Goal: Task Accomplishment & Management: Manage account settings

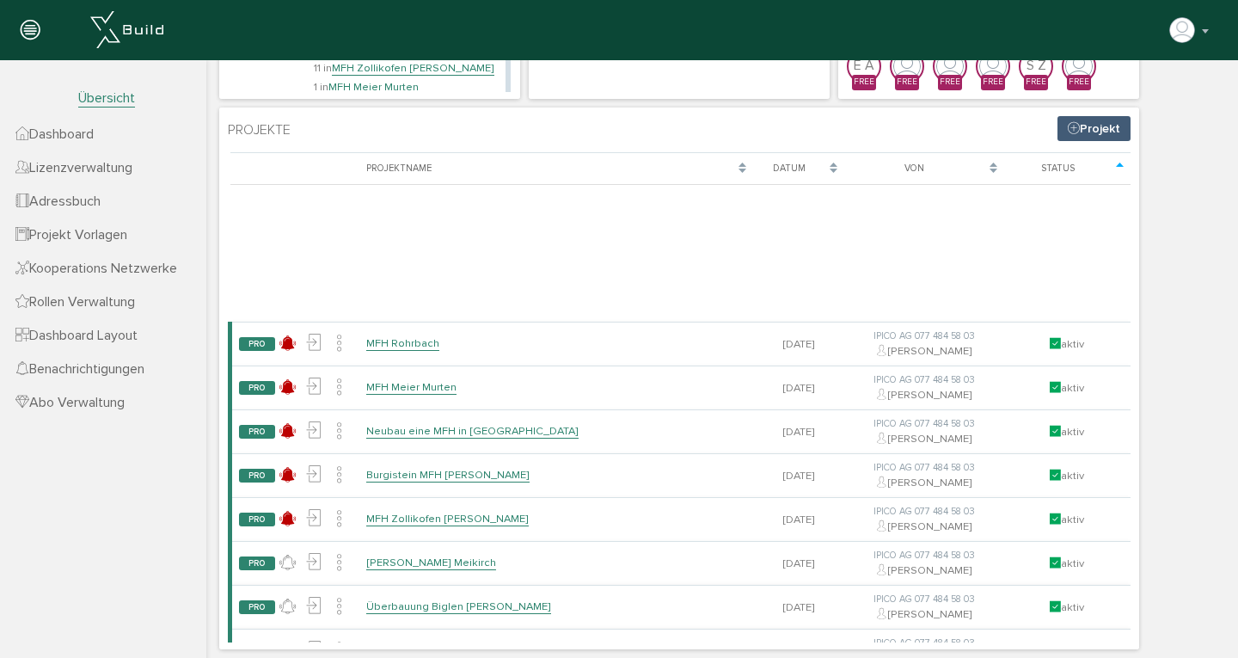
scroll to position [236, 0]
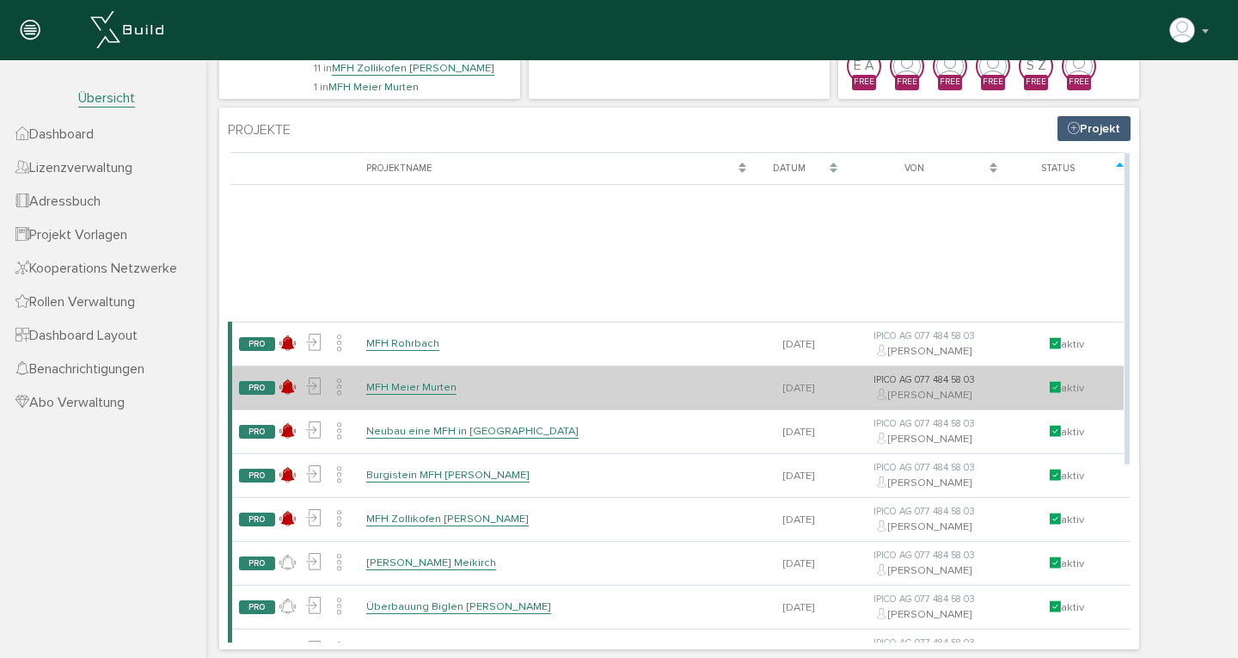
click at [422, 387] on link "MFH Meier Murten" at bounding box center [411, 387] width 90 height 15
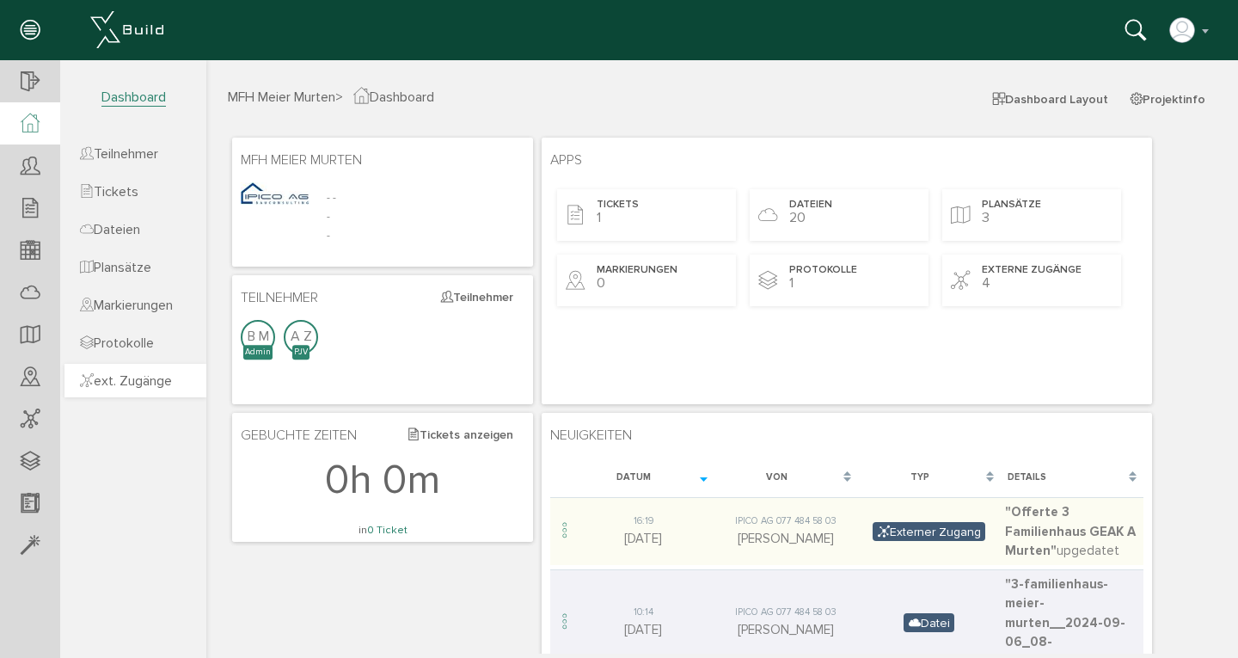
click at [144, 382] on span "ext. Zugänge" at bounding box center [126, 380] width 92 height 17
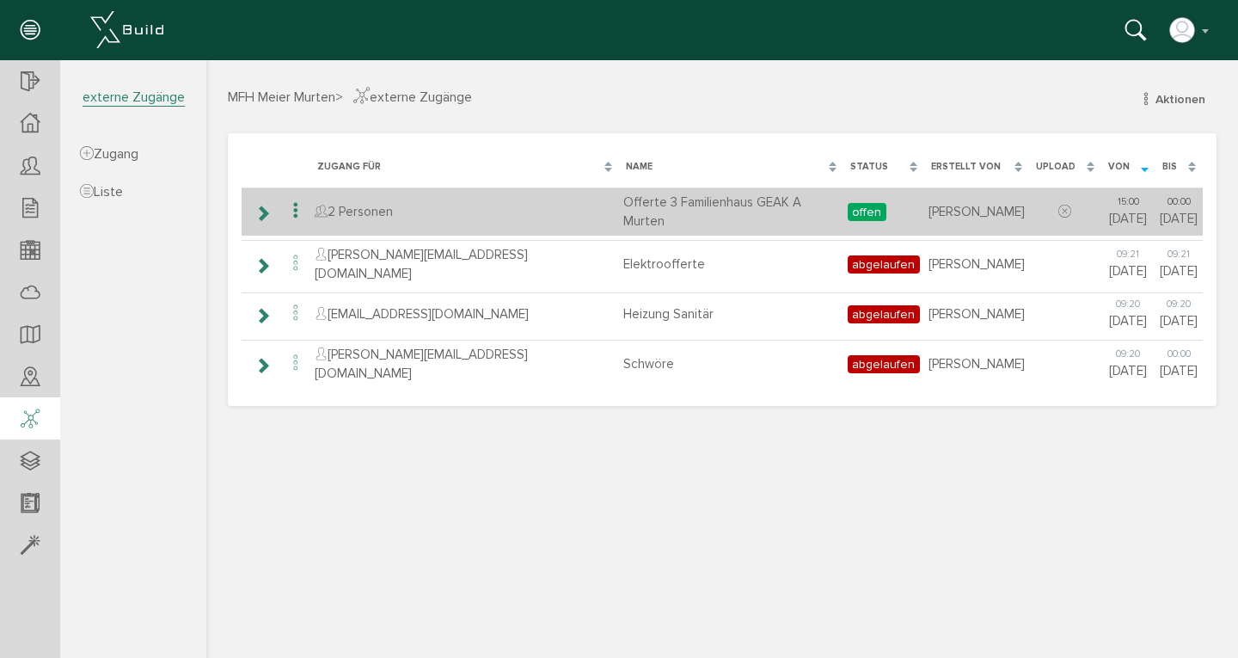
click at [268, 214] on icon at bounding box center [263, 213] width 16 height 14
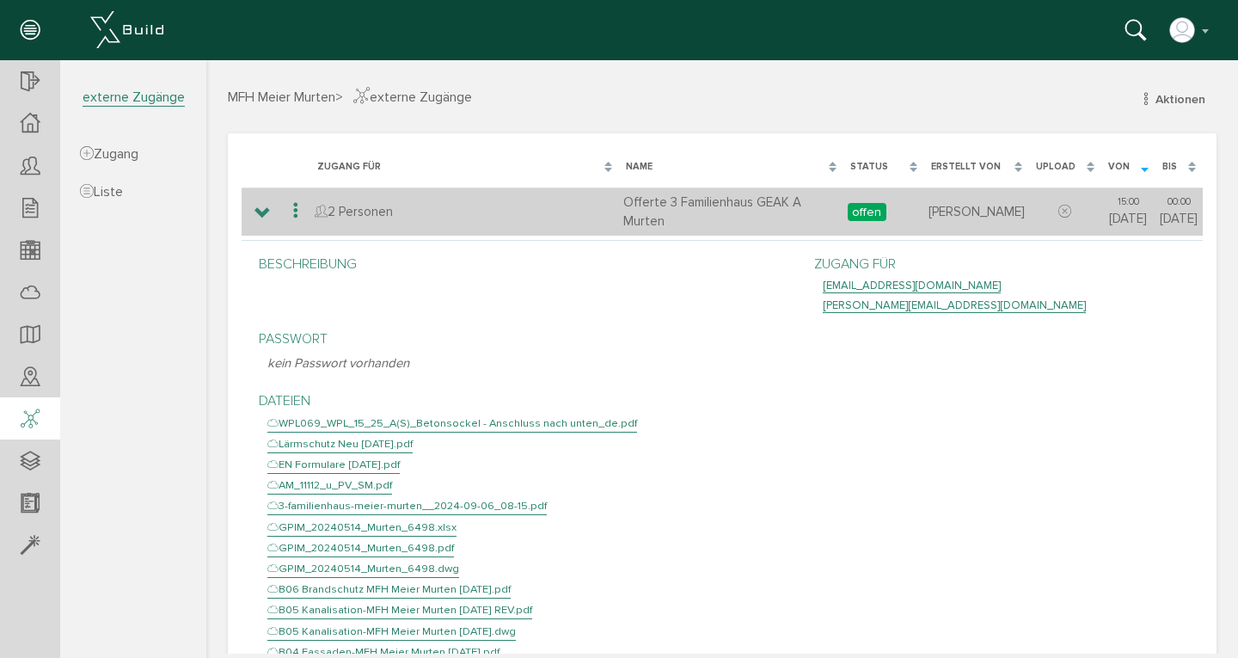
click at [268, 214] on icon at bounding box center [263, 213] width 16 height 14
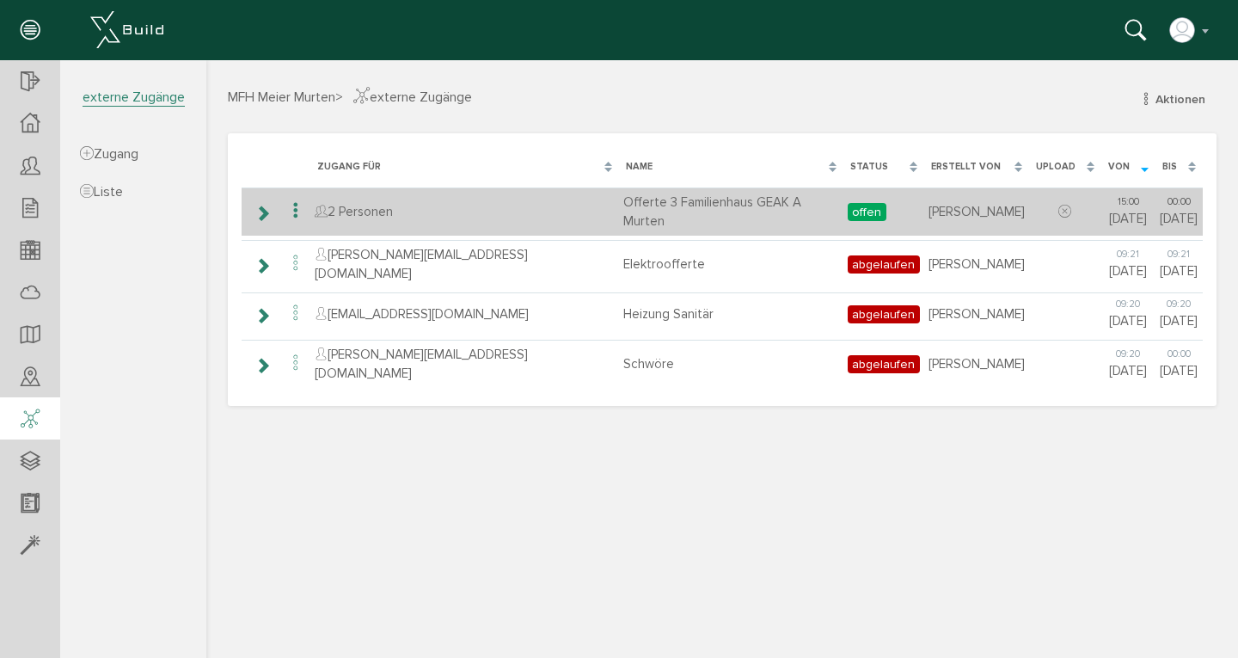
click at [296, 206] on icon at bounding box center [295, 210] width 21 height 23
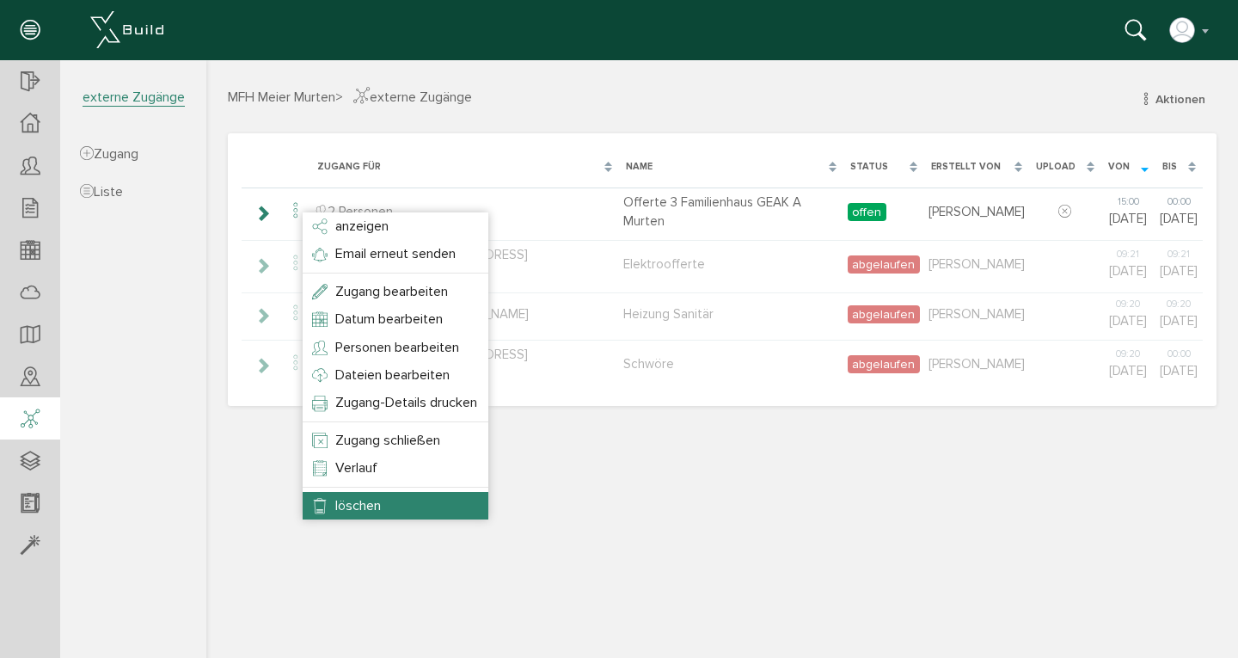
click at [358, 497] on span "löschen" at bounding box center [358, 505] width 46 height 17
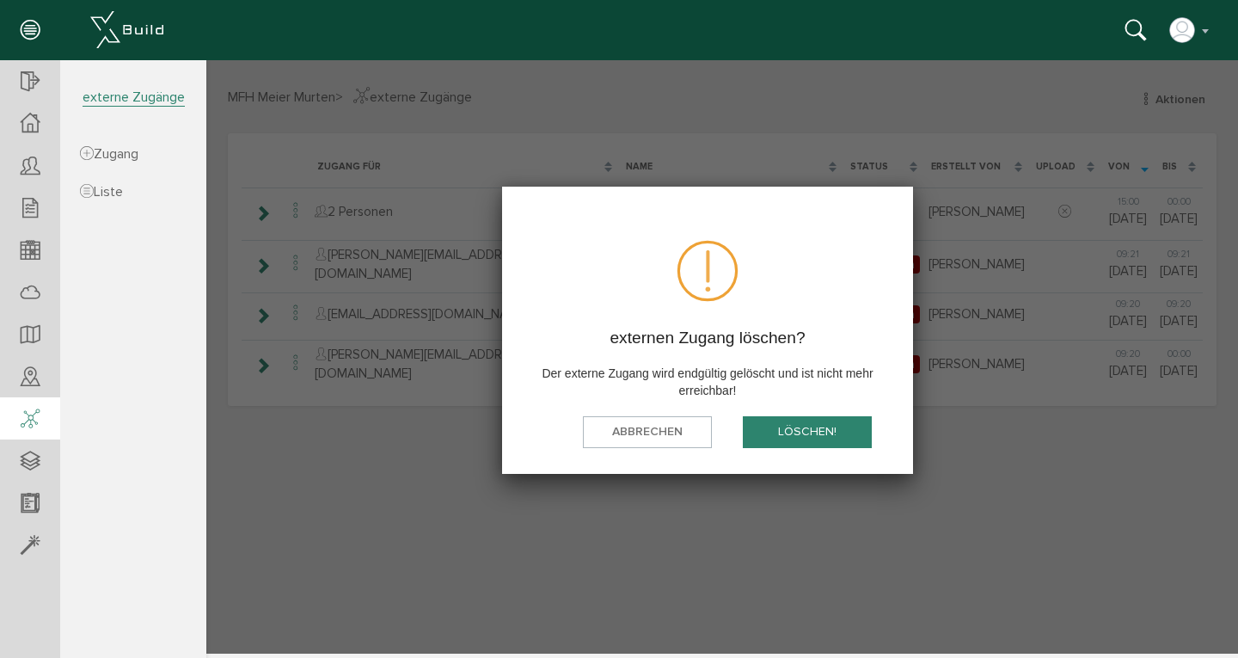
click at [792, 433] on button "löschen!" at bounding box center [807, 432] width 129 height 32
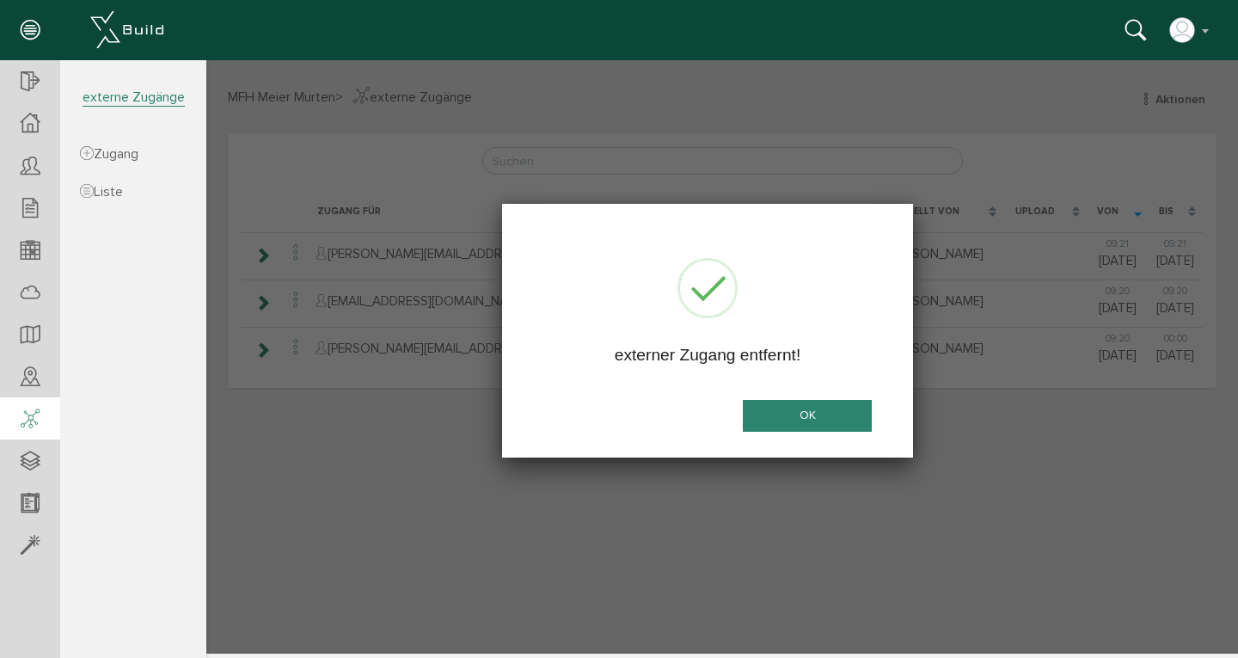
click at [802, 414] on button "OK" at bounding box center [807, 416] width 129 height 32
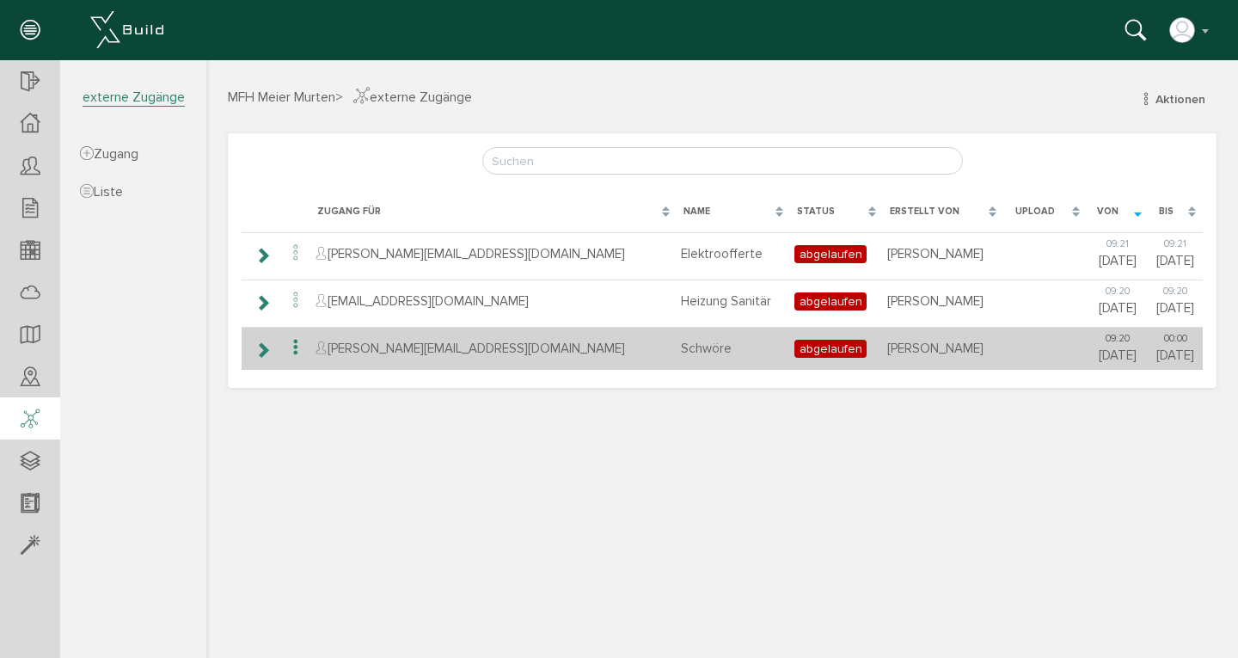
click at [265, 348] on icon at bounding box center [263, 350] width 16 height 14
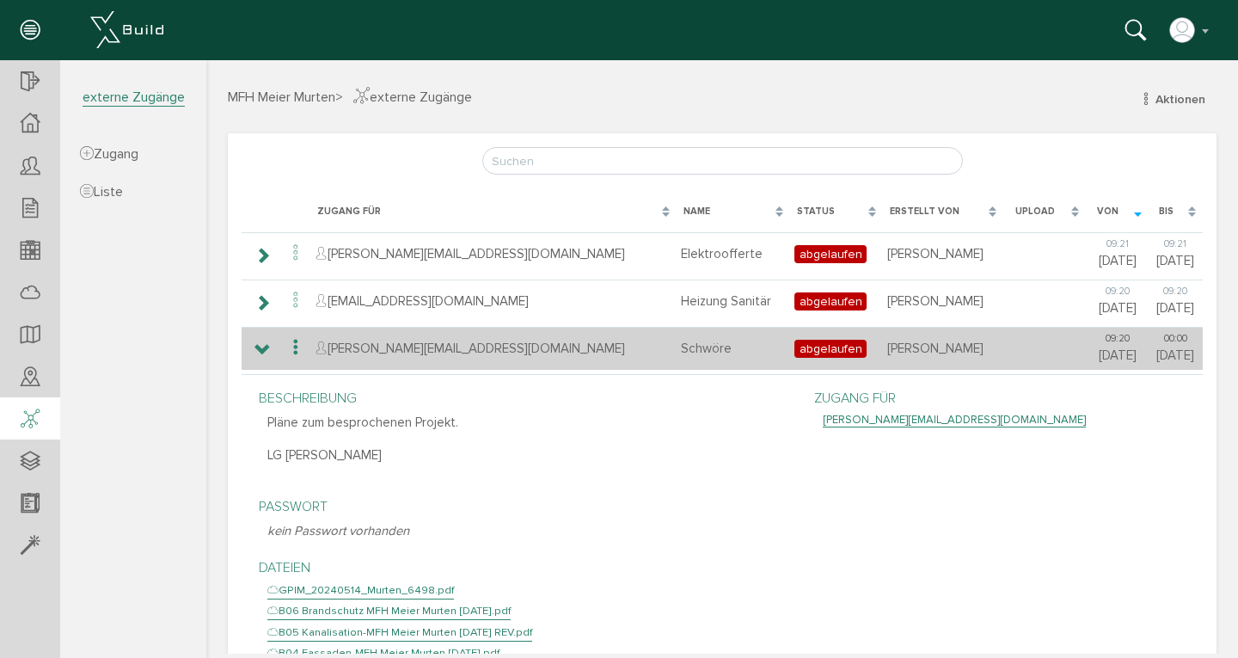
click at [294, 347] on icon at bounding box center [295, 347] width 21 height 23
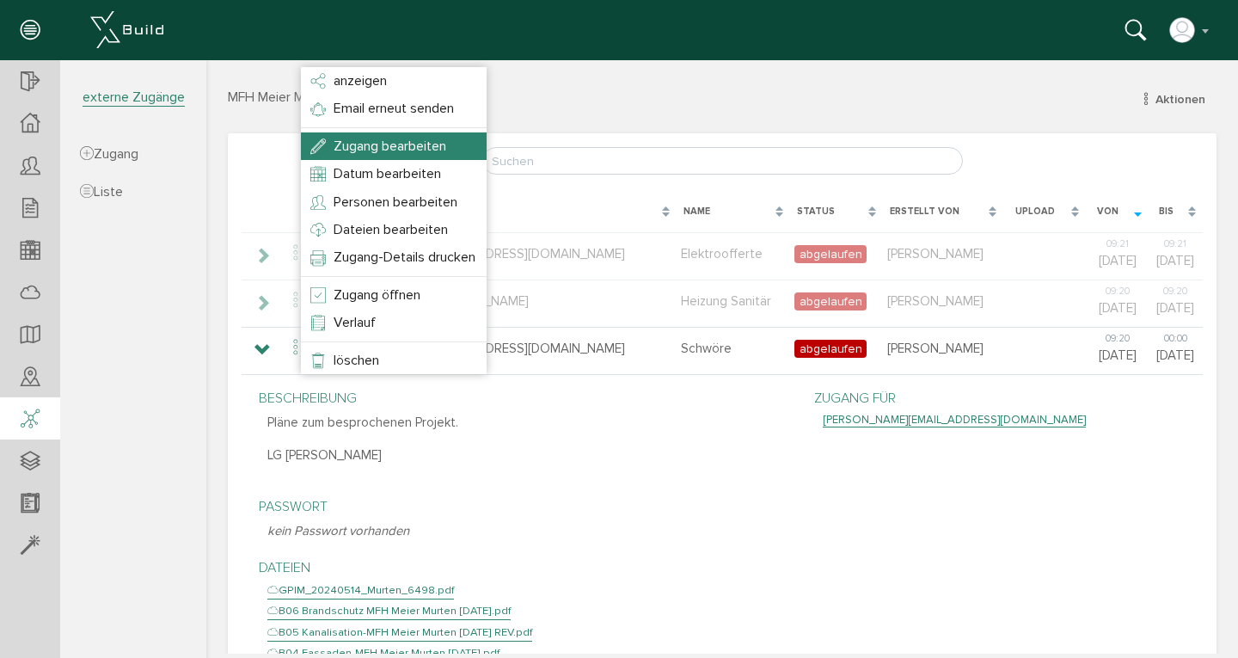
click at [368, 142] on span "Zugang bearbeiten" at bounding box center [390, 146] width 113 height 17
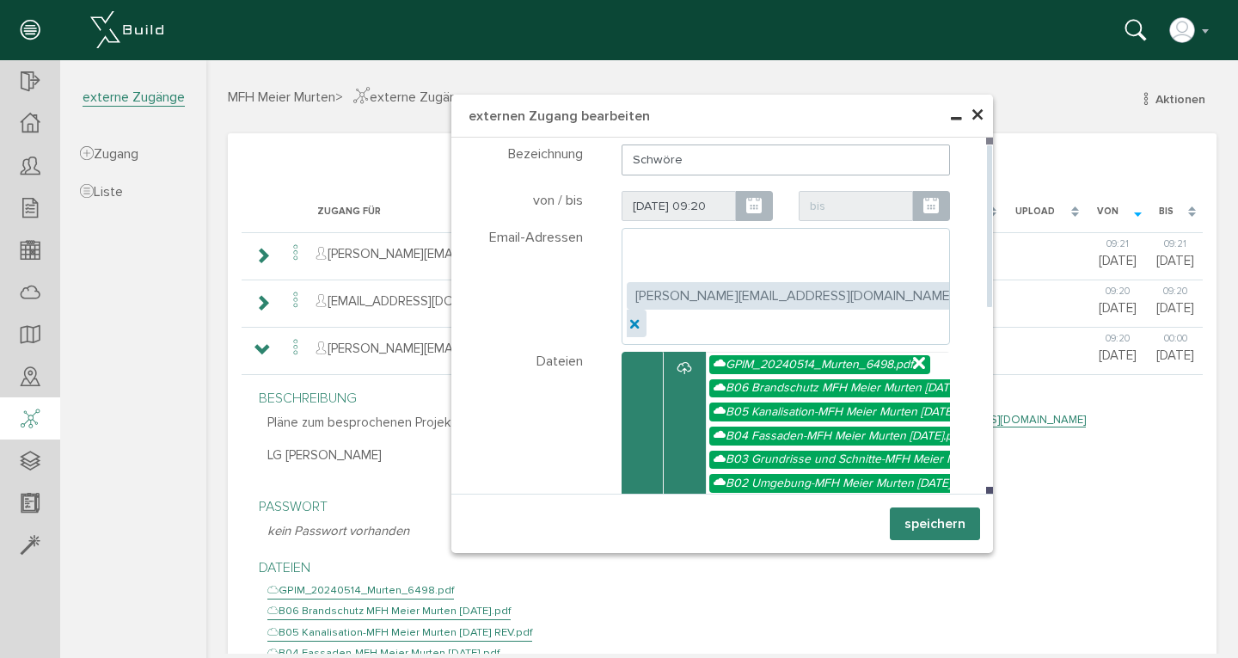
click at [636, 319] on icon at bounding box center [633, 322] width 6 height 6
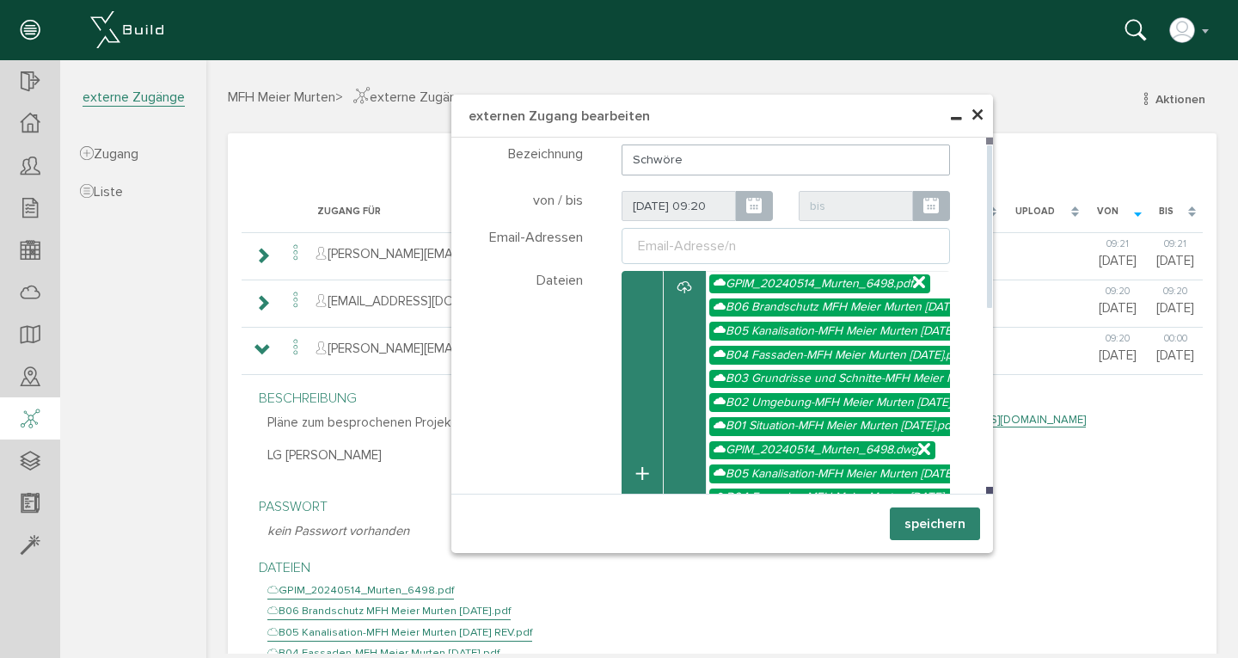
click at [807, 252] on ul "Email-Adresse/n" at bounding box center [786, 246] width 329 height 36
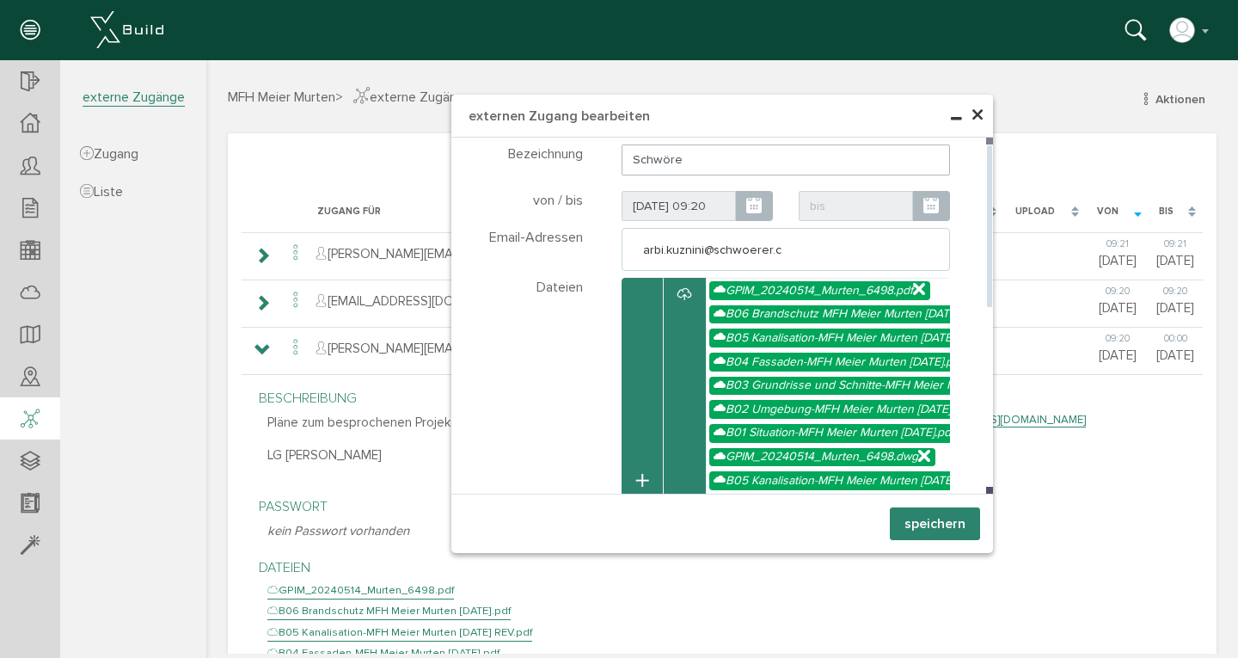
type input "[EMAIL_ADDRESS][DOMAIN_NAME]"
click at [929, 201] on icon at bounding box center [930, 206] width 15 height 19
type textarea "[EMAIL_ADDRESS][DOMAIN_NAME]"
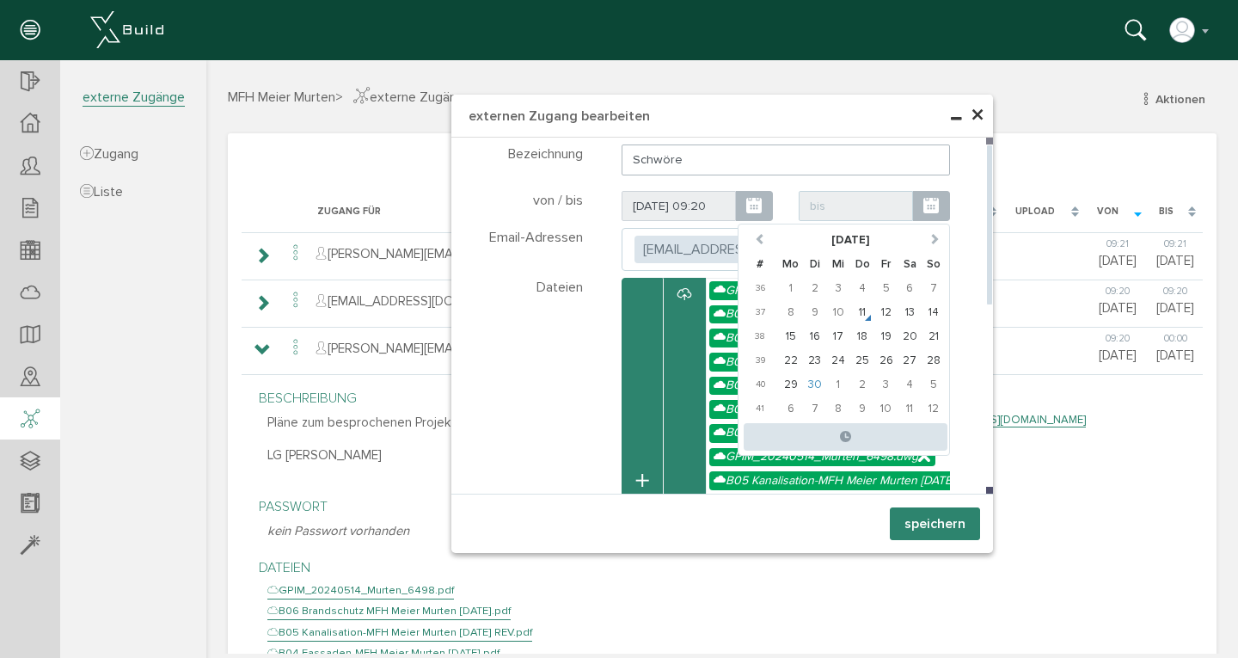
click at [803, 376] on td "30" at bounding box center [815, 384] width 24 height 24
type input "[DATE] 00:00"
click at [803, 376] on td "30" at bounding box center [815, 384] width 24 height 24
click at [913, 527] on button "speichern" at bounding box center [935, 523] width 90 height 33
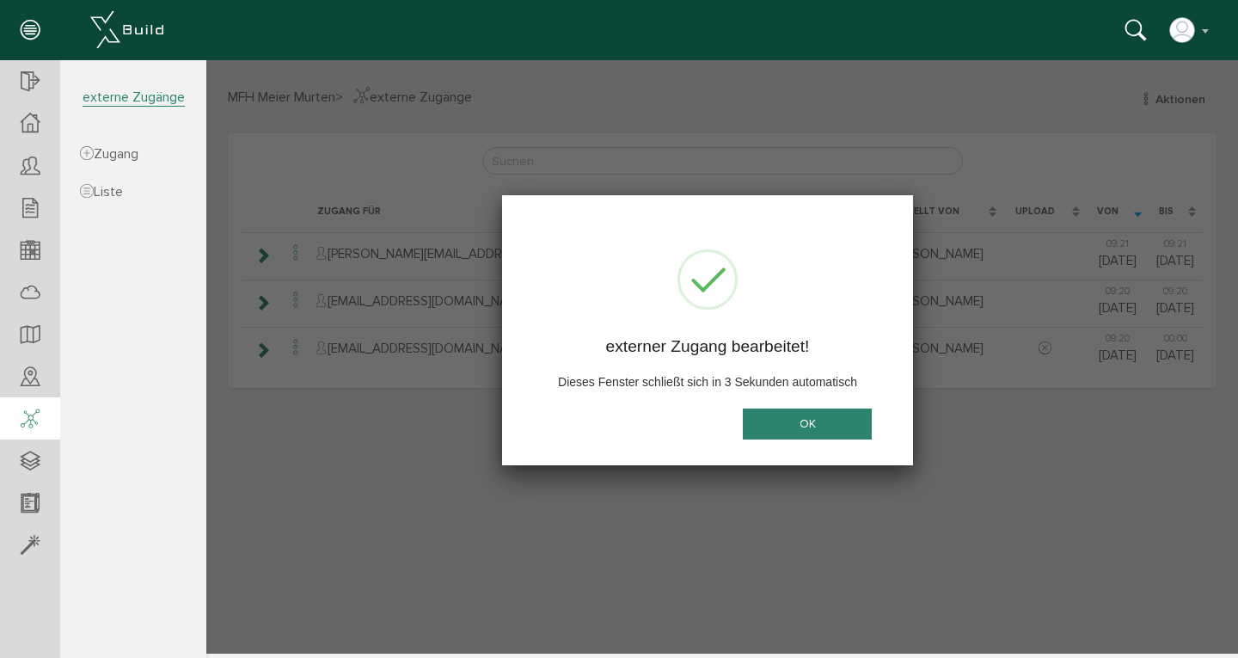
drag, startPoint x: 913, startPoint y: 527, endPoint x: 904, endPoint y: 520, distance: 11.7
click at [906, 525] on div at bounding box center [722, 356] width 1032 height 593
click at [825, 414] on button "OK" at bounding box center [807, 424] width 129 height 32
